Goal: Information Seeking & Learning: Check status

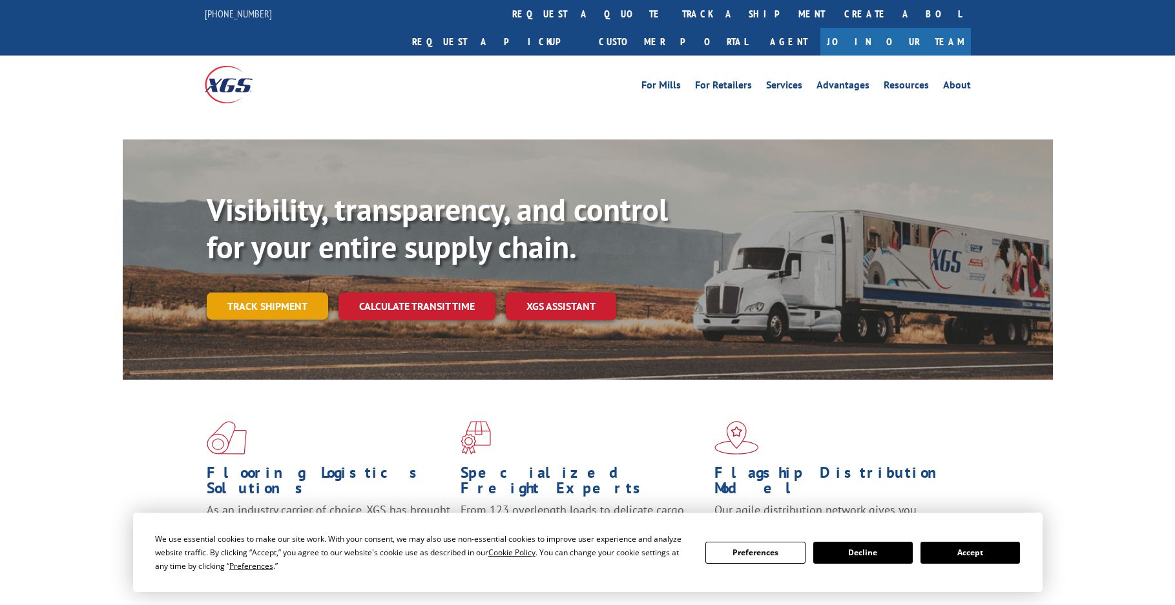
click at [251, 293] on link "Track shipment" at bounding box center [267, 306] width 121 height 27
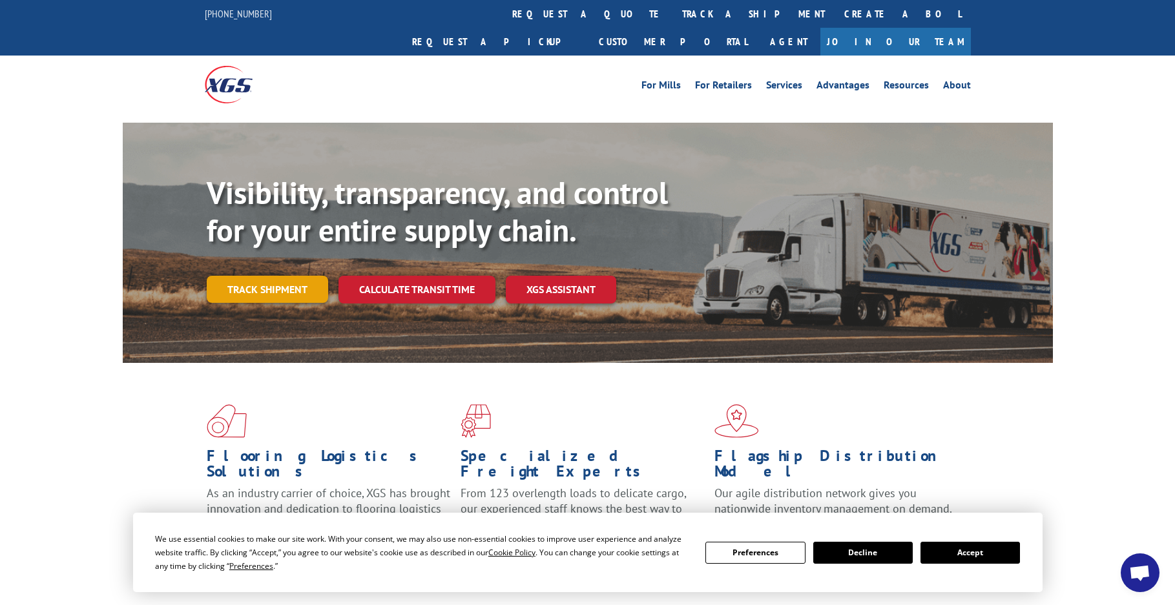
click at [258, 276] on link "Track shipment" at bounding box center [267, 289] width 121 height 27
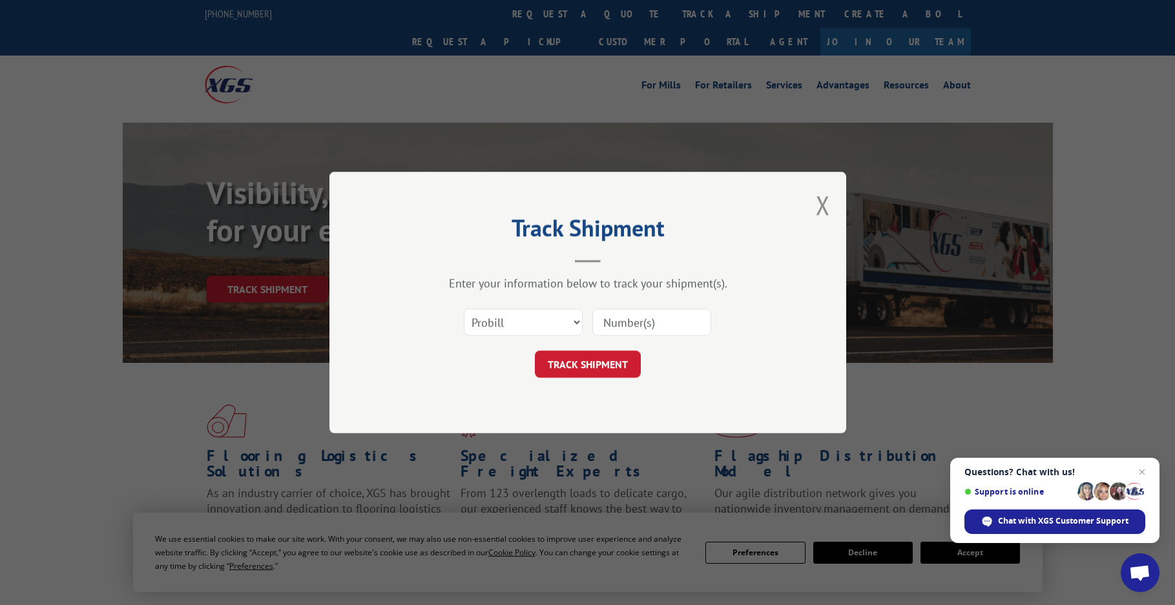
click at [608, 327] on input at bounding box center [651, 322] width 119 height 27
paste input "17472818"
type input "17472818"
click at [586, 368] on button "TRACK SHIPMENT" at bounding box center [588, 364] width 106 height 27
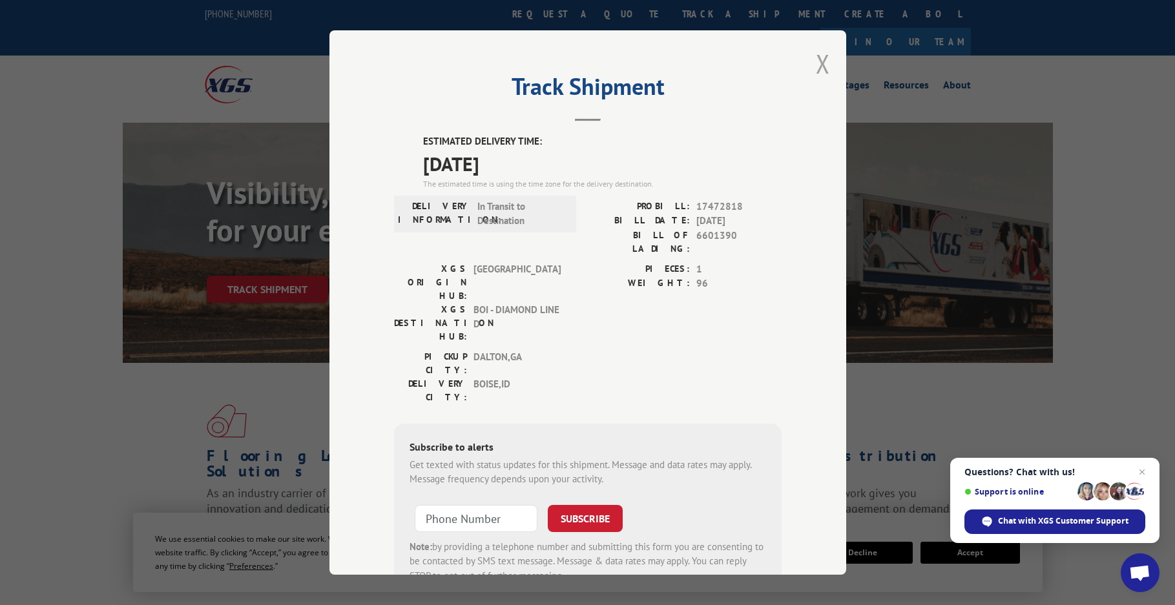
click at [816, 69] on button "Close modal" at bounding box center [823, 64] width 14 height 34
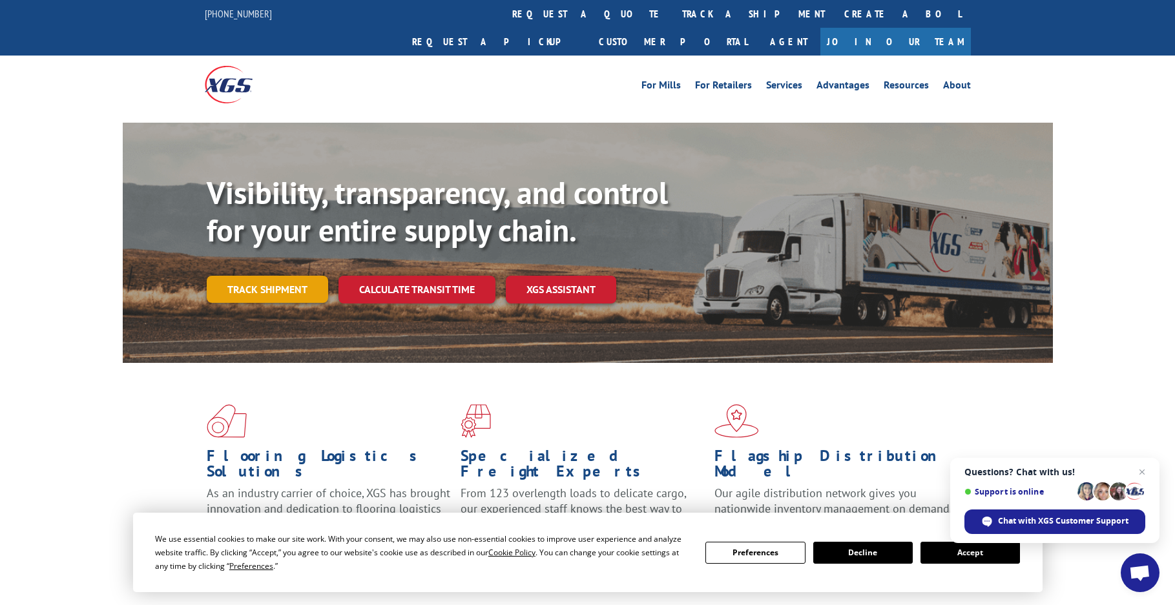
click at [251, 276] on link "Track shipment" at bounding box center [267, 289] width 121 height 27
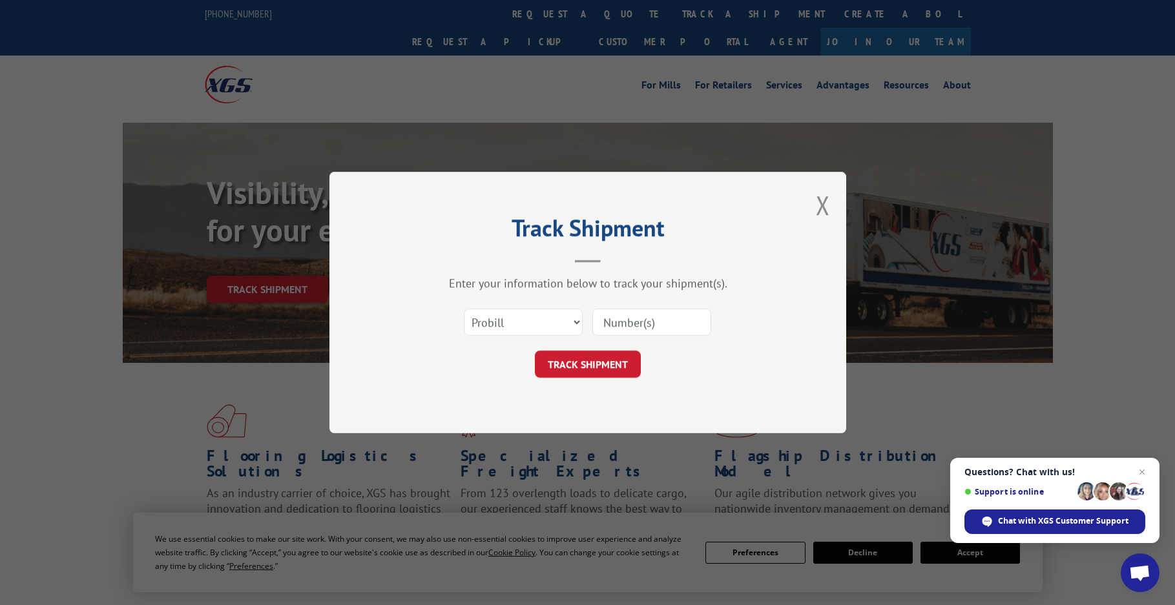
click at [630, 329] on input at bounding box center [651, 322] width 119 height 27
paste input "17472818"
type input "17472818"
click at [600, 367] on button "TRACK SHIPMENT" at bounding box center [588, 364] width 106 height 27
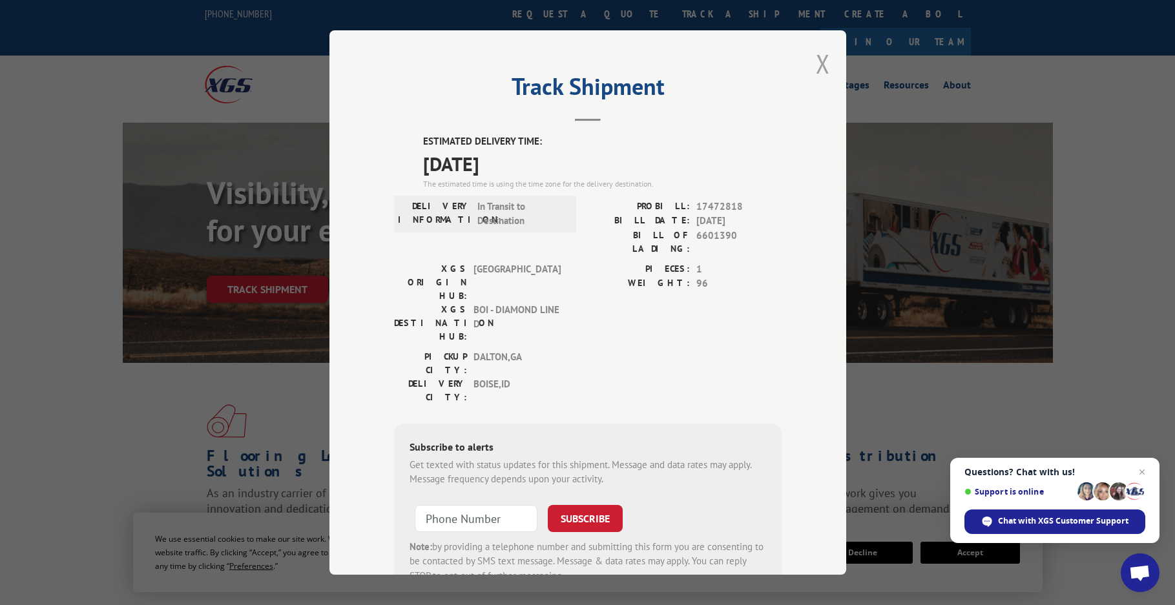
click at [816, 57] on button "Close modal" at bounding box center [823, 64] width 14 height 34
